Goal: Task Accomplishment & Management: Manage account settings

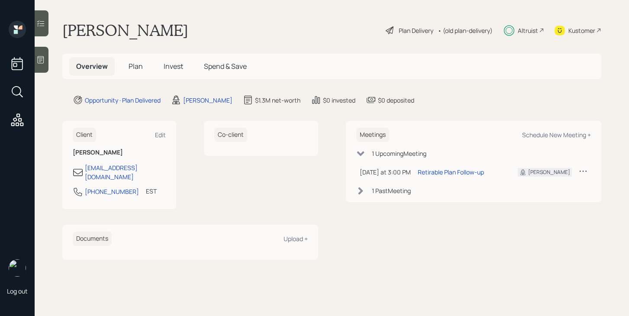
click at [168, 62] on span "Invest" at bounding box center [173, 66] width 19 height 10
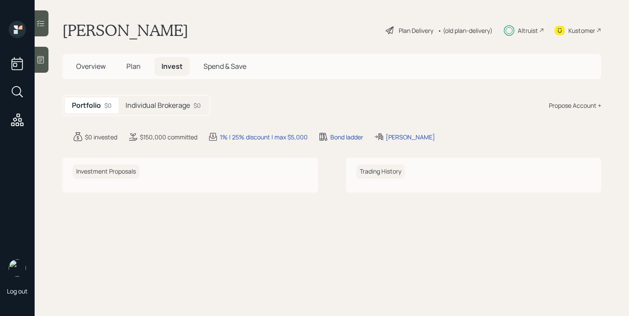
click at [180, 106] on h5 "Individual Brokerage" at bounding box center [157, 105] width 64 height 8
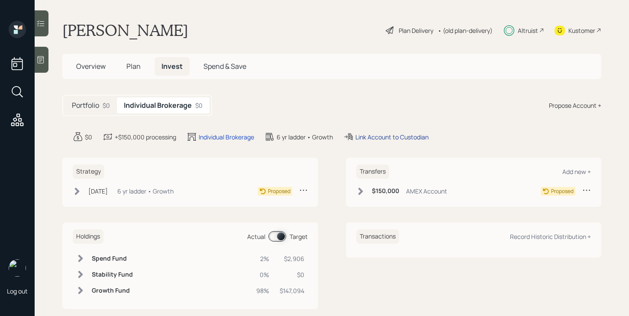
click at [381, 139] on div "Link Account to Custodian" at bounding box center [391, 136] width 73 height 9
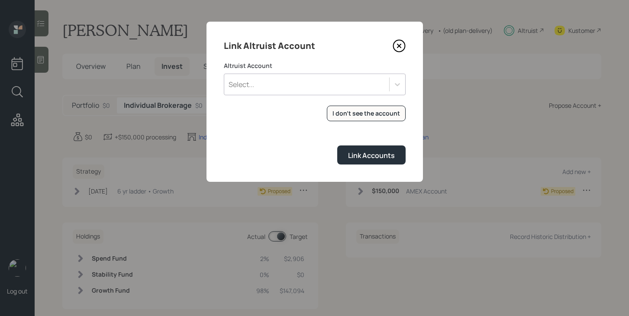
click at [347, 85] on div "Select..." at bounding box center [306, 84] width 165 height 15
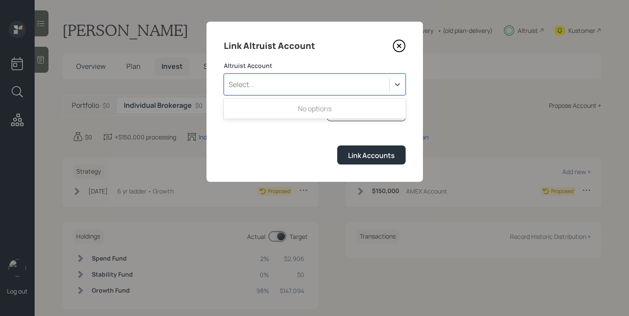
click at [347, 85] on div "Select..." at bounding box center [306, 84] width 165 height 15
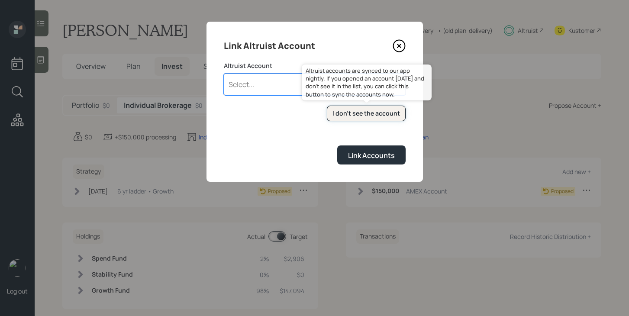
click at [357, 113] on div "I don't see the account" at bounding box center [365, 113] width 67 height 9
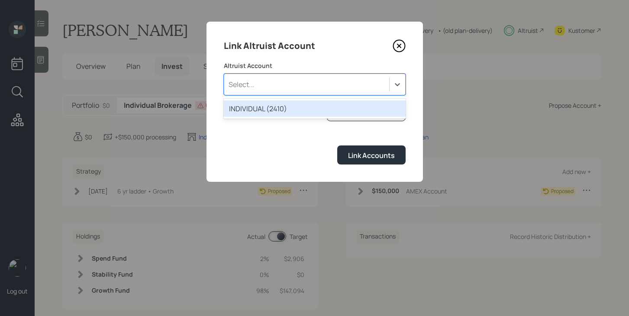
click at [286, 90] on div "Select..." at bounding box center [306, 84] width 165 height 15
click at [286, 109] on div "INDIVIDUAL (2410)" at bounding box center [315, 108] width 182 height 16
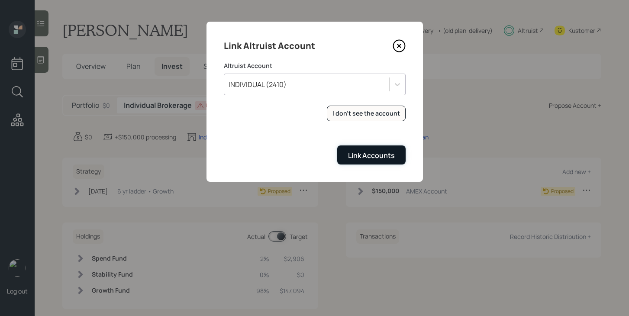
click at [366, 161] on button "Link Accounts" at bounding box center [371, 154] width 68 height 19
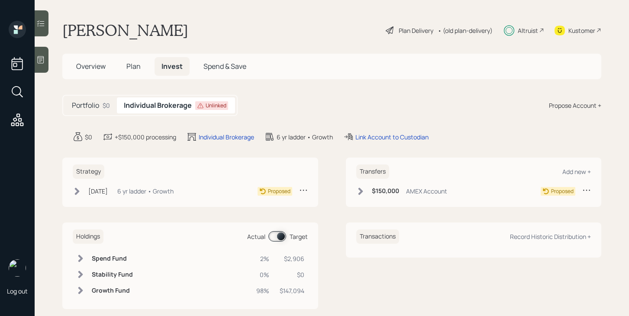
click at [78, 189] on icon at bounding box center [77, 191] width 9 height 9
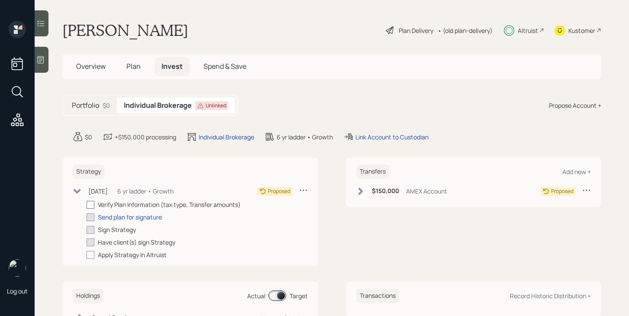
click at [95, 205] on label at bounding box center [92, 204] width 11 height 9
click at [87, 205] on input "checkbox" at bounding box center [86, 204] width 0 height 0
checkbox input "true"
click at [106, 220] on div "Send plan for signature" at bounding box center [130, 216] width 64 height 9
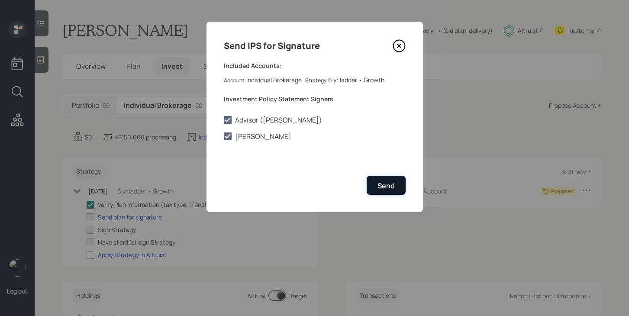
click at [379, 183] on div "Send" at bounding box center [385, 186] width 17 height 10
checkbox input "true"
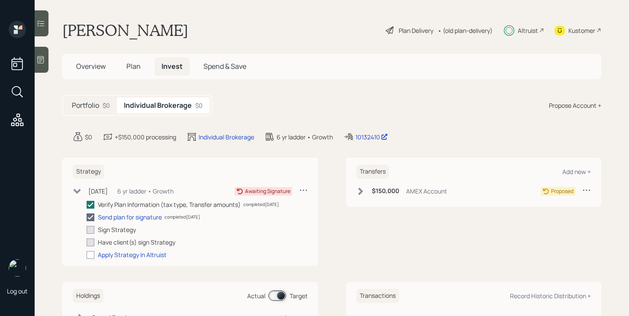
click at [352, 197] on div "Transfers Add new + $150,000 AMEX Account Proposed" at bounding box center [474, 181] width 256 height 49
click at [356, 193] on icon at bounding box center [360, 191] width 9 height 9
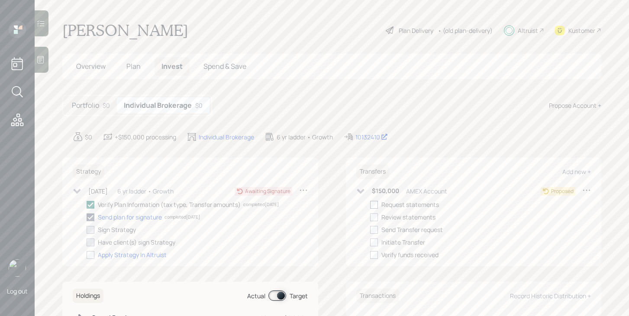
click at [371, 203] on div at bounding box center [374, 205] width 8 height 8
click at [370, 204] on input "checkbox" at bounding box center [369, 204] width 0 height 0
checkbox input "true"
click at [374, 217] on div at bounding box center [374, 217] width 8 height 8
click at [370, 217] on input "checkbox" at bounding box center [369, 217] width 0 height 0
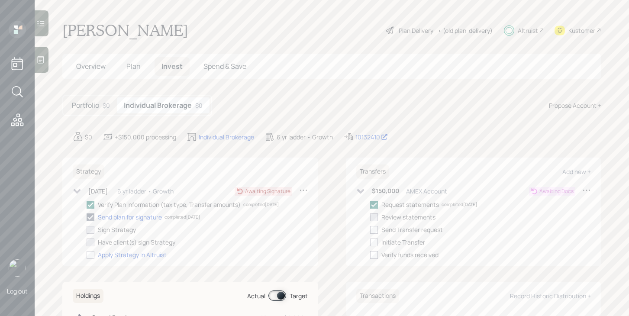
checkbox input "true"
click at [359, 192] on icon at bounding box center [359, 191] width 7 height 5
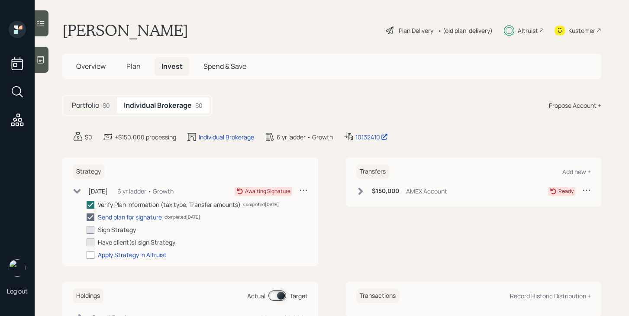
click at [76, 193] on icon at bounding box center [77, 191] width 9 height 9
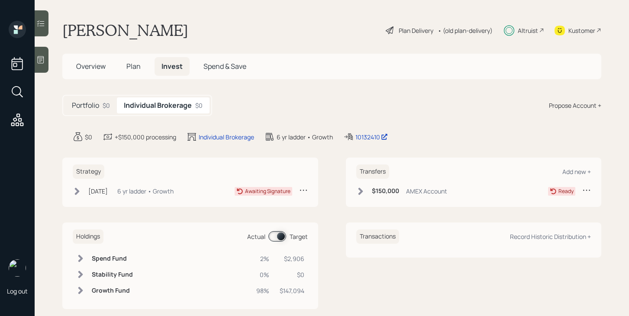
click at [102, 68] on span "Overview" at bounding box center [90, 66] width 29 height 10
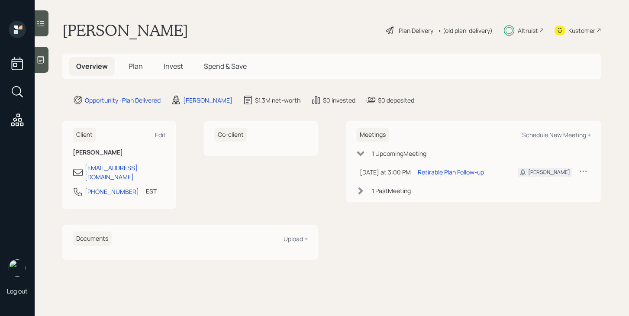
click at [141, 70] on span "Plan" at bounding box center [135, 66] width 14 height 10
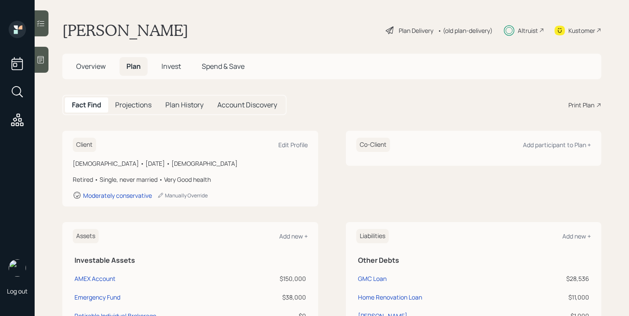
click at [177, 66] on span "Invest" at bounding box center [170, 66] width 19 height 10
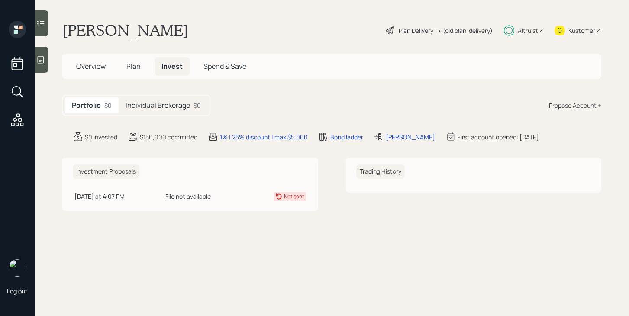
click at [131, 69] on span "Plan" at bounding box center [133, 66] width 14 height 10
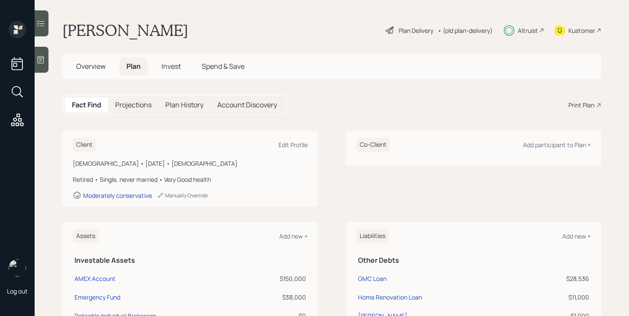
click at [97, 62] on span "Overview" at bounding box center [90, 66] width 29 height 10
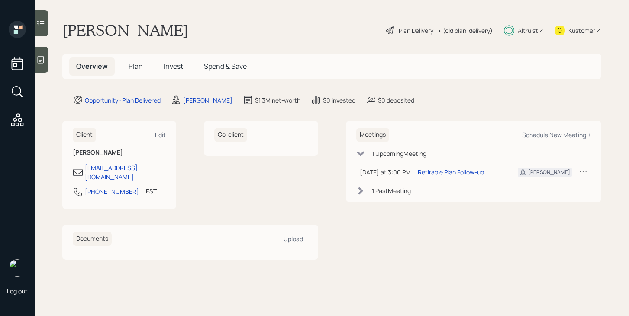
click at [136, 67] on span "Plan" at bounding box center [135, 66] width 14 height 10
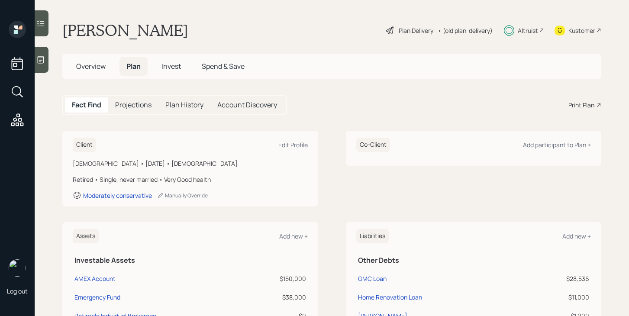
click at [170, 67] on span "Invest" at bounding box center [170, 66] width 19 height 10
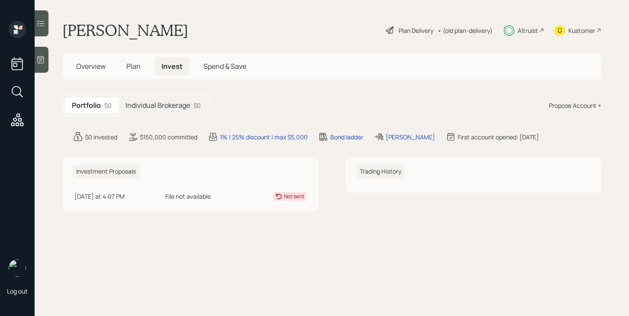
click at [151, 110] on div "Individual Brokerage $0" at bounding box center [163, 105] width 89 height 16
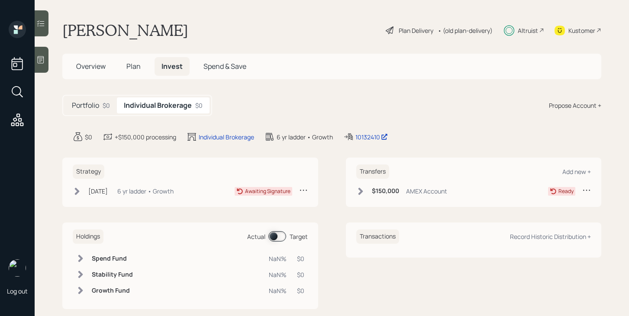
click at [104, 106] on div "$0" at bounding box center [106, 105] width 7 height 9
